Goal: Transaction & Acquisition: Purchase product/service

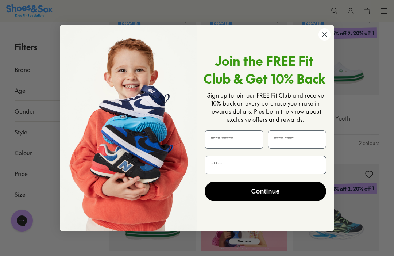
click at [320, 34] on circle "Close dialog" at bounding box center [324, 34] width 12 height 12
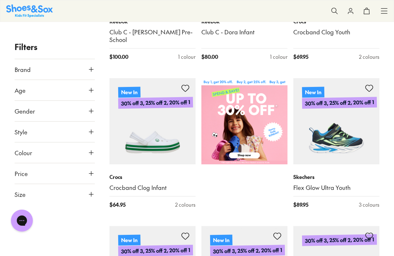
scroll to position [247, 0]
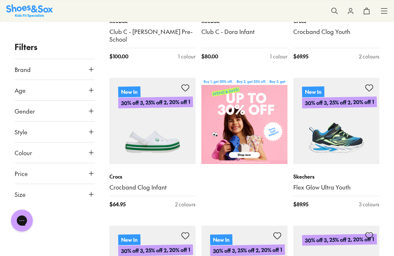
click at [26, 65] on span "Brand" at bounding box center [23, 69] width 16 height 9
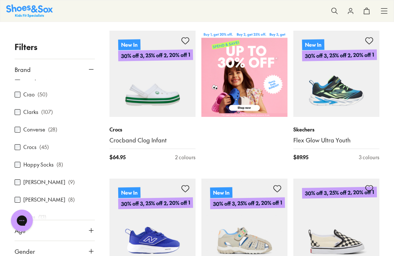
scroll to position [97, 0]
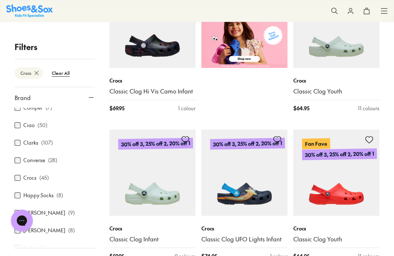
scroll to position [303, 0]
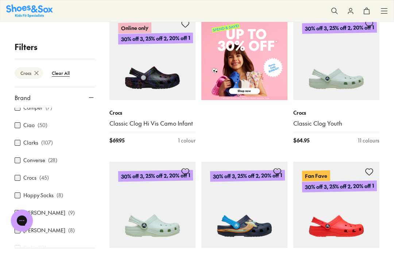
click at [335, 119] on link "Classic Clog Youth" at bounding box center [336, 123] width 86 height 8
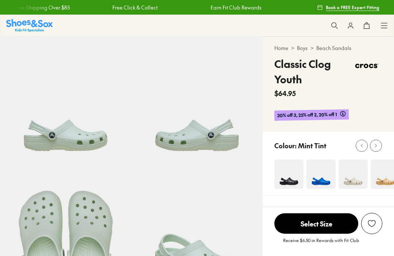
select select "*"
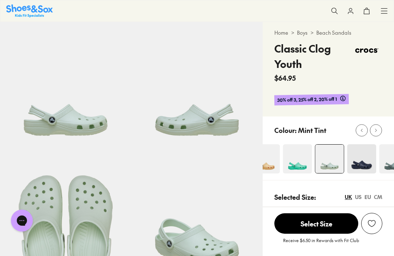
scroll to position [15, 0]
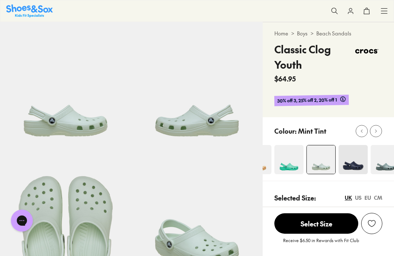
click at [357, 166] on img at bounding box center [352, 159] width 29 height 29
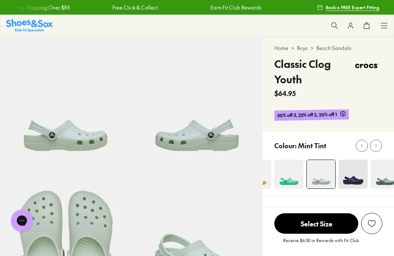
scroll to position [0, 0]
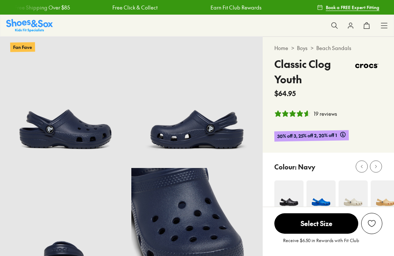
select select "*"
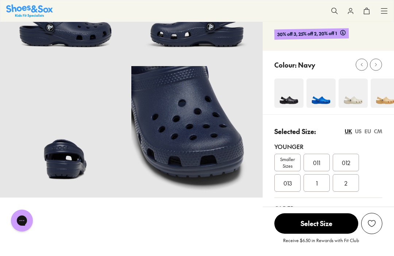
scroll to position [98, 0]
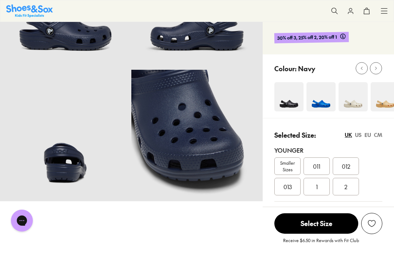
click at [353, 190] on div "2" at bounding box center [345, 186] width 26 height 17
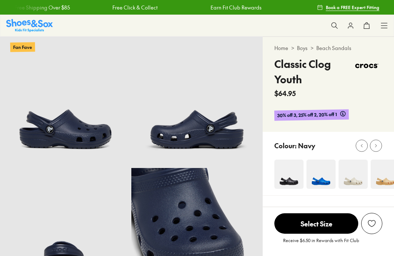
select select "*"
